Goal: Task Accomplishment & Management: Manage account settings

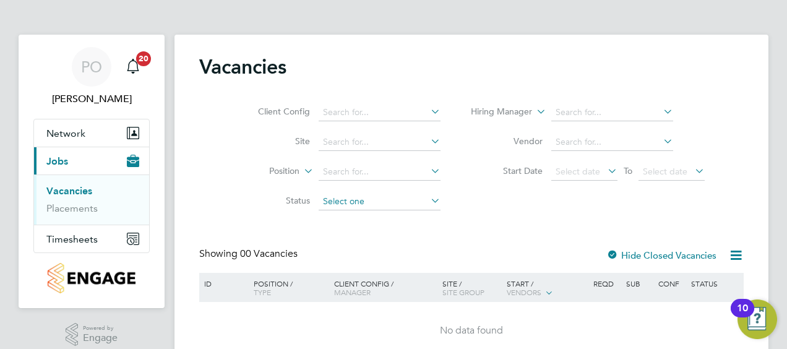
scroll to position [55, 0]
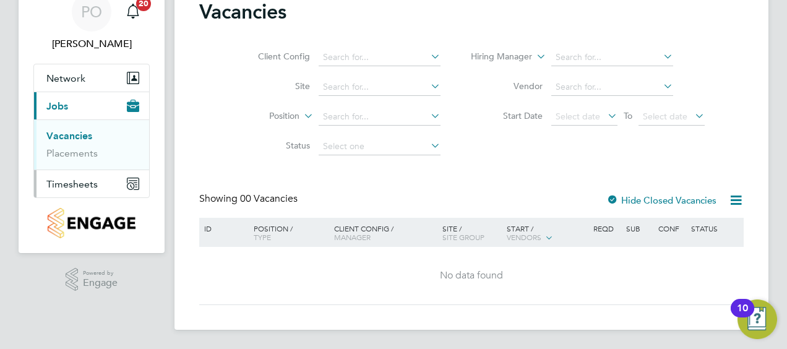
click at [87, 179] on span "Timesheets" at bounding box center [71, 184] width 51 height 12
click at [70, 164] on link "Timesheets" at bounding box center [71, 164] width 51 height 12
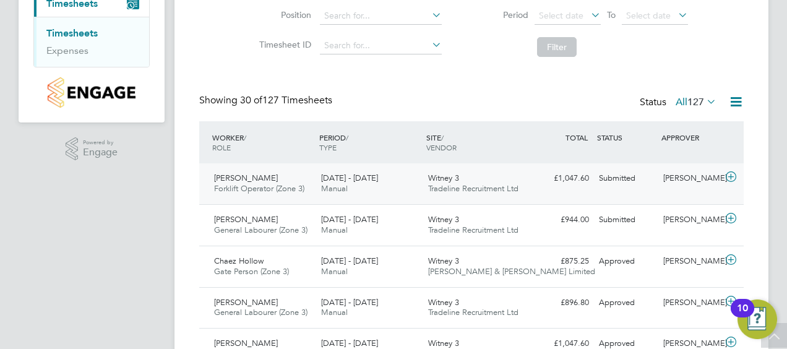
click at [249, 179] on span "[PERSON_NAME]" at bounding box center [246, 178] width 64 height 11
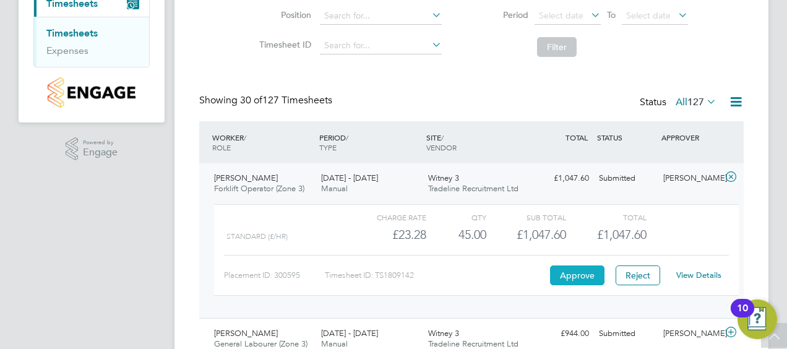
click at [571, 272] on button "Approve" at bounding box center [577, 275] width 54 height 20
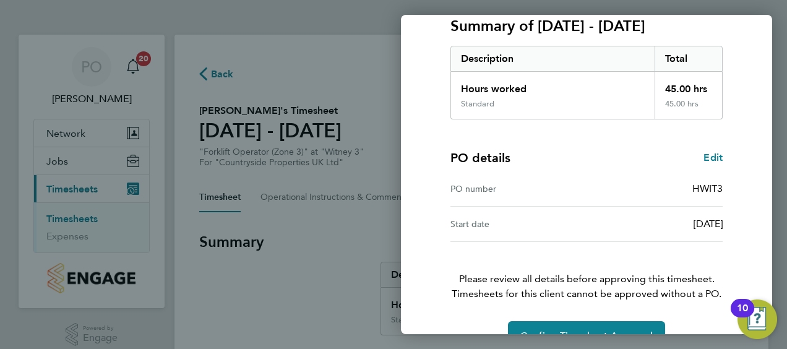
scroll to position [207, 0]
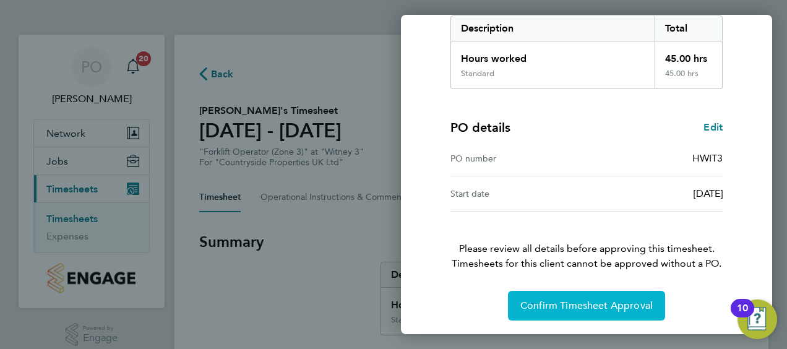
click at [528, 304] on span "Confirm Timesheet Approval" at bounding box center [586, 305] width 132 height 12
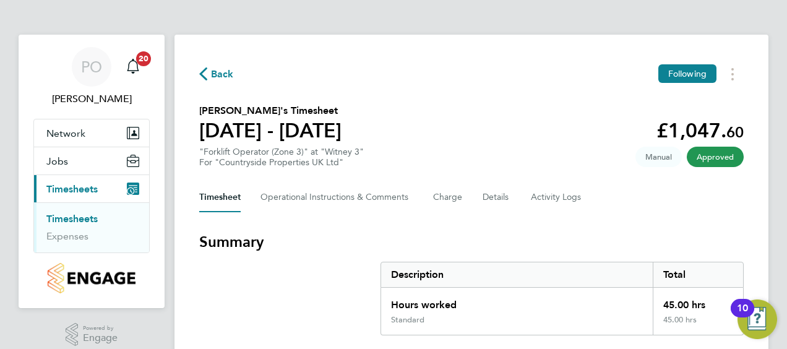
click at [207, 73] on icon "button" at bounding box center [203, 73] width 8 height 13
